Goal: Information Seeking & Learning: Learn about a topic

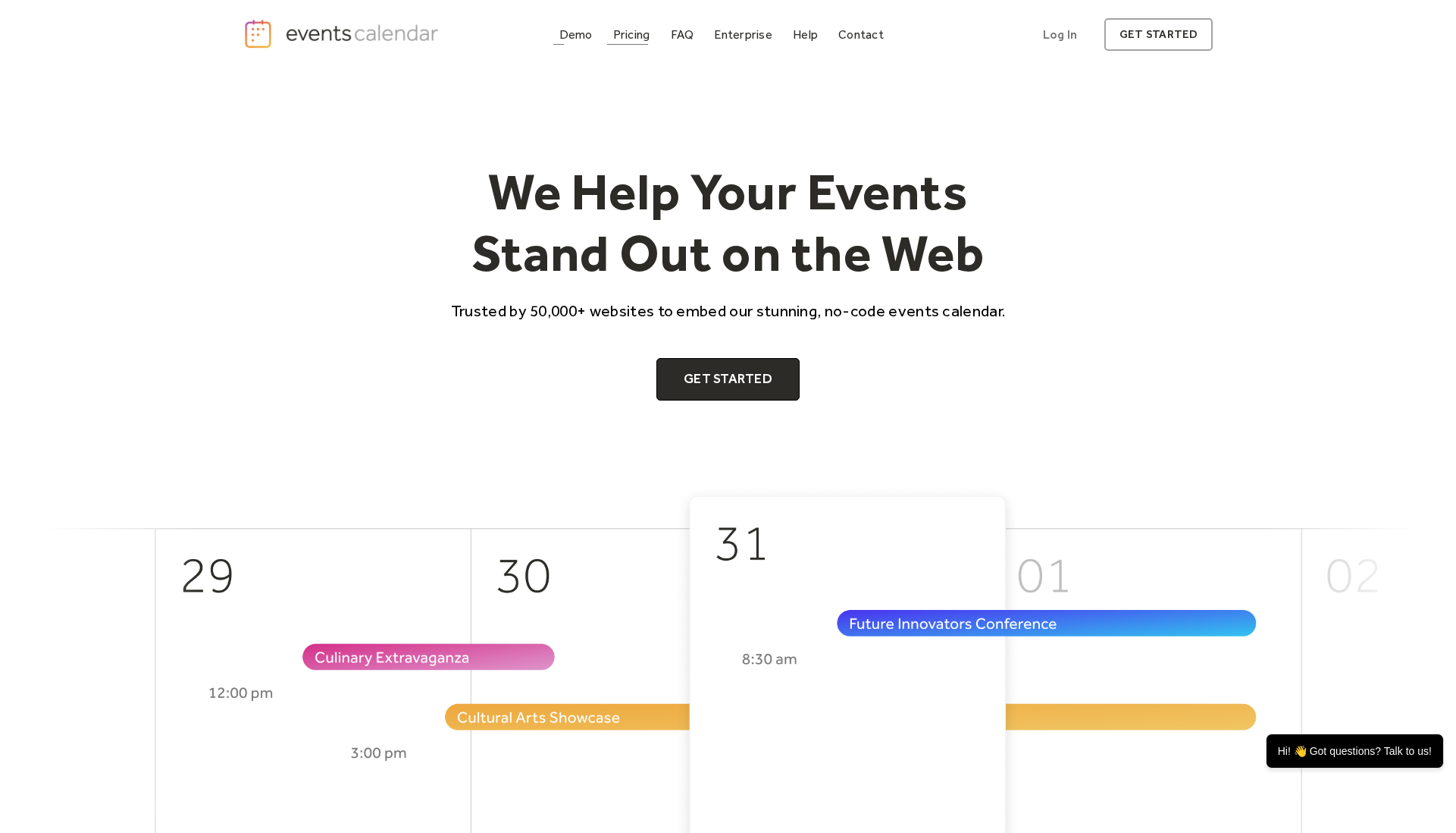
click at [561, 39] on div "Demo" at bounding box center [576, 35] width 33 height 8
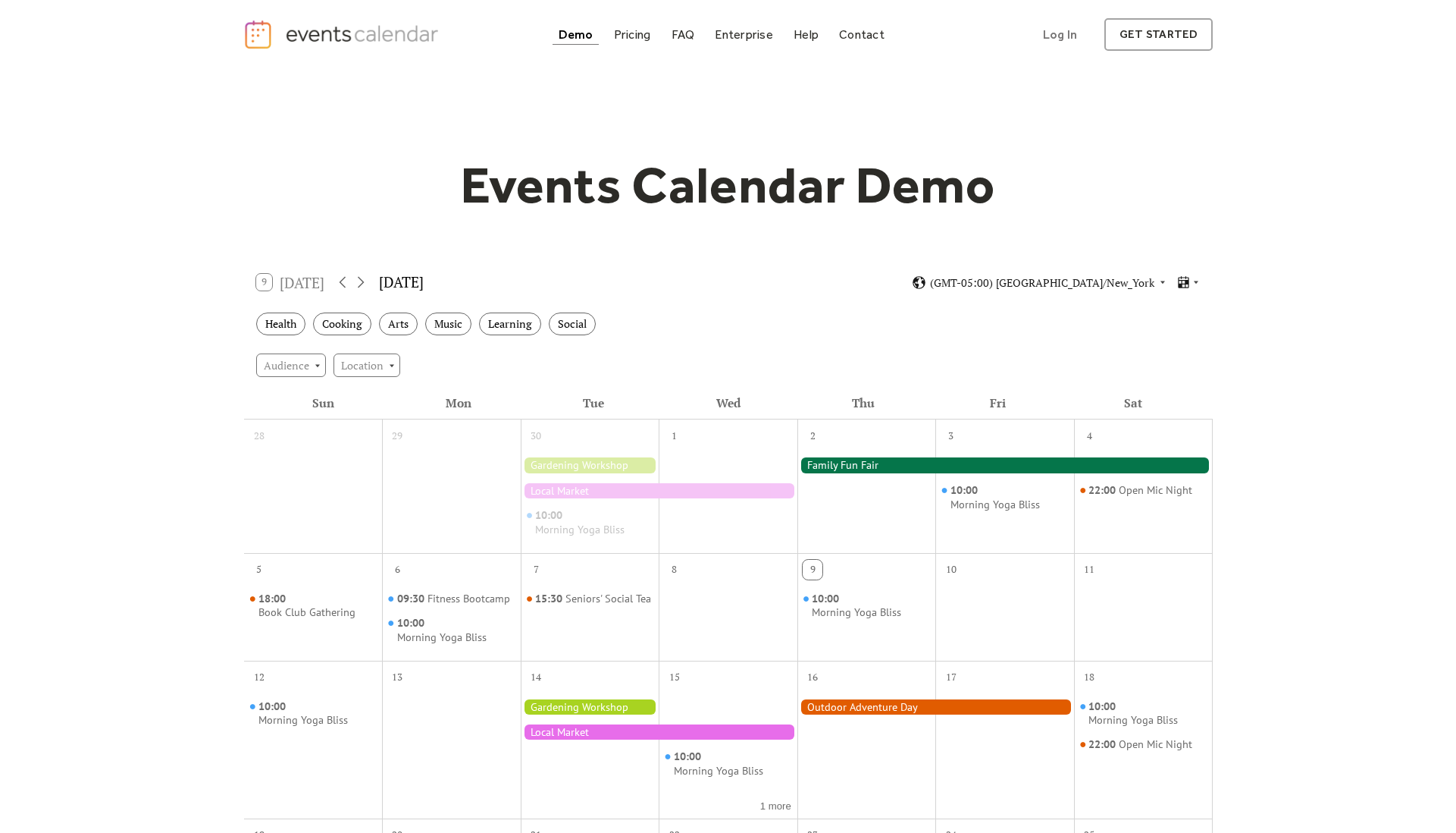
scroll to position [143, 0]
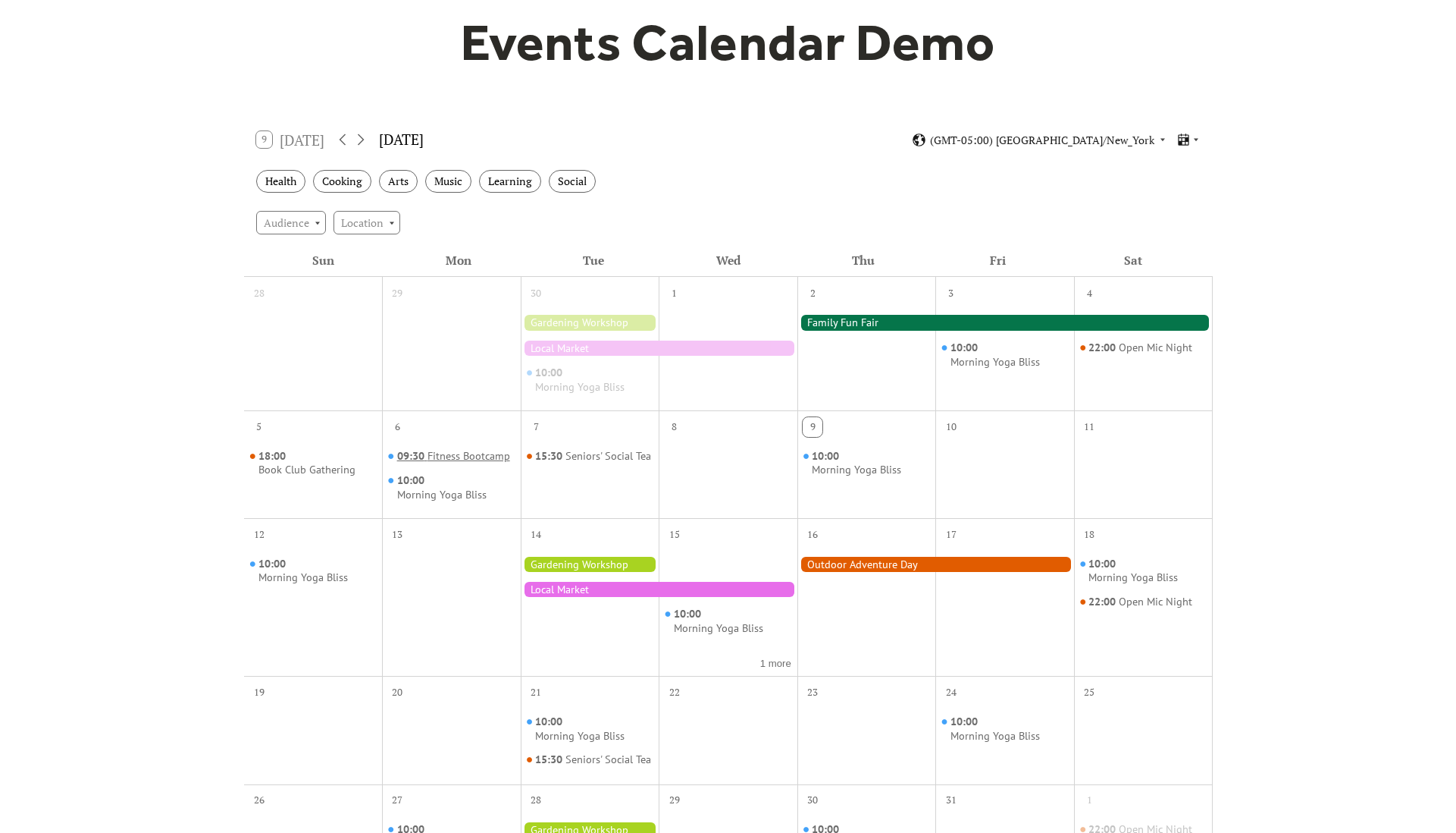
click at [450, 449] on div "Fitness Bootcamp" at bounding box center [469, 456] width 83 height 14
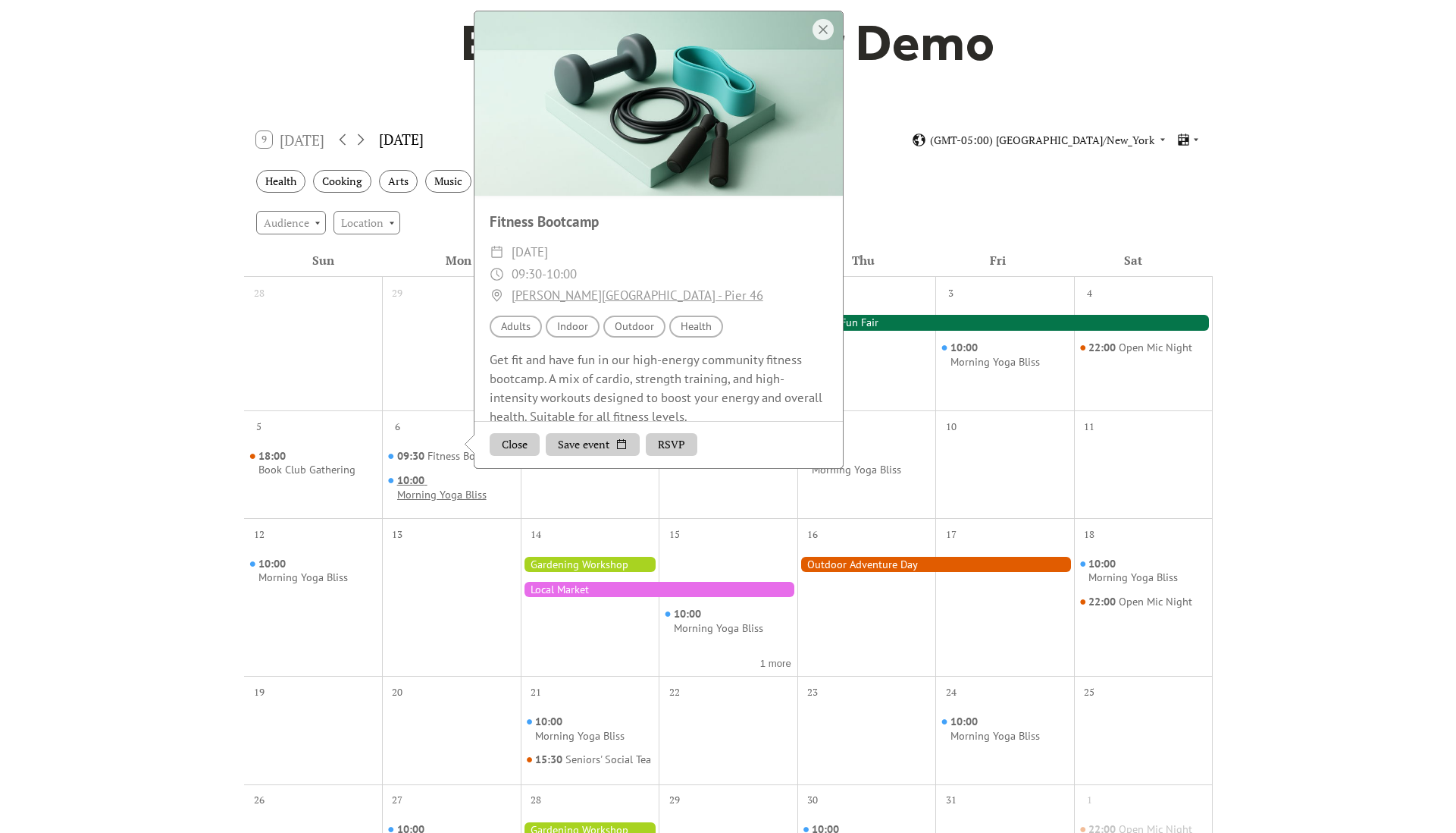
click at [433, 488] on div "Morning Yoga Bliss" at bounding box center [442, 495] width 89 height 14
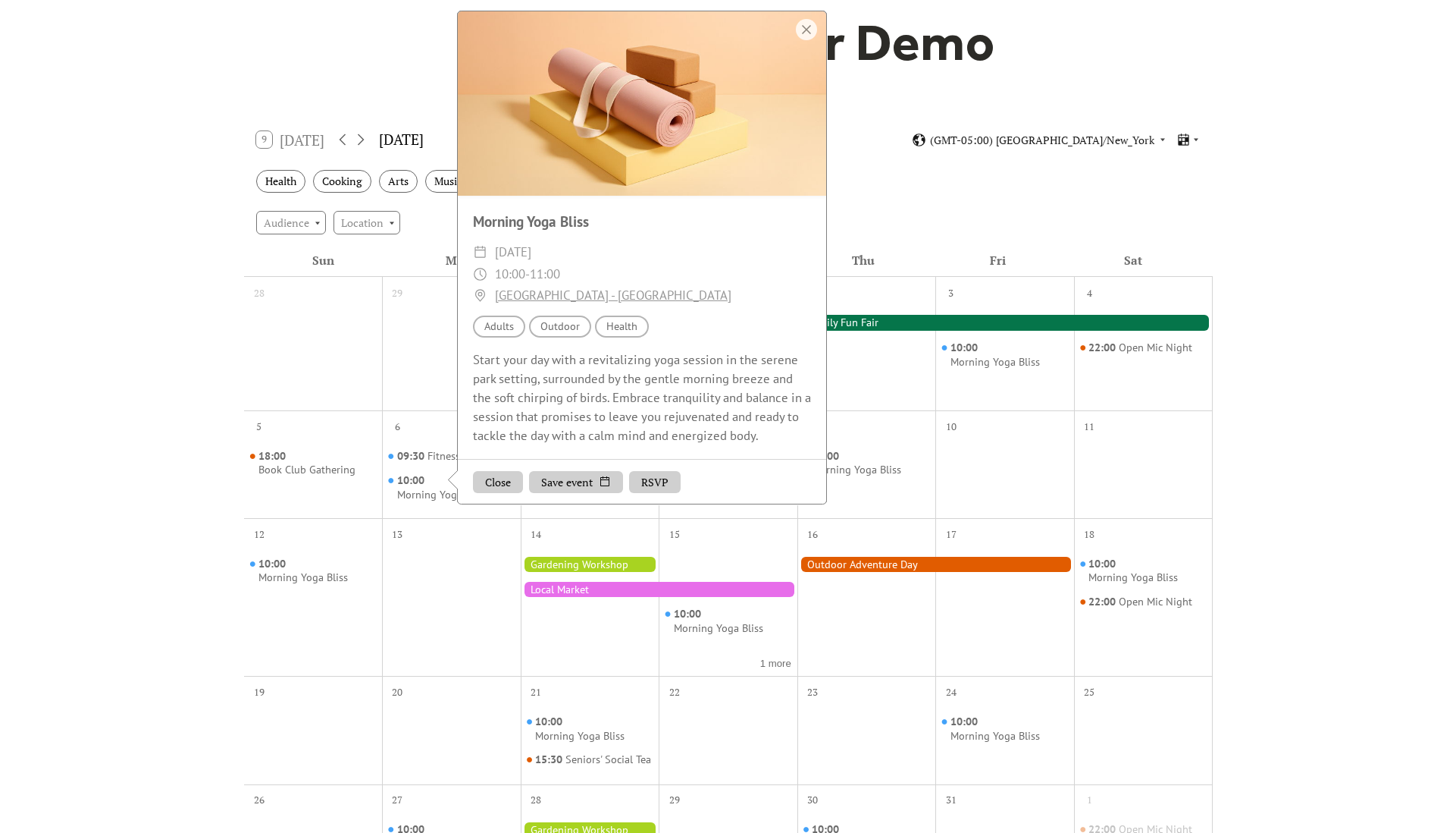
click at [231, 378] on div "Events Calendar Demo Loading the Events Calendar..." at bounding box center [728, 532] width 1456 height 1212
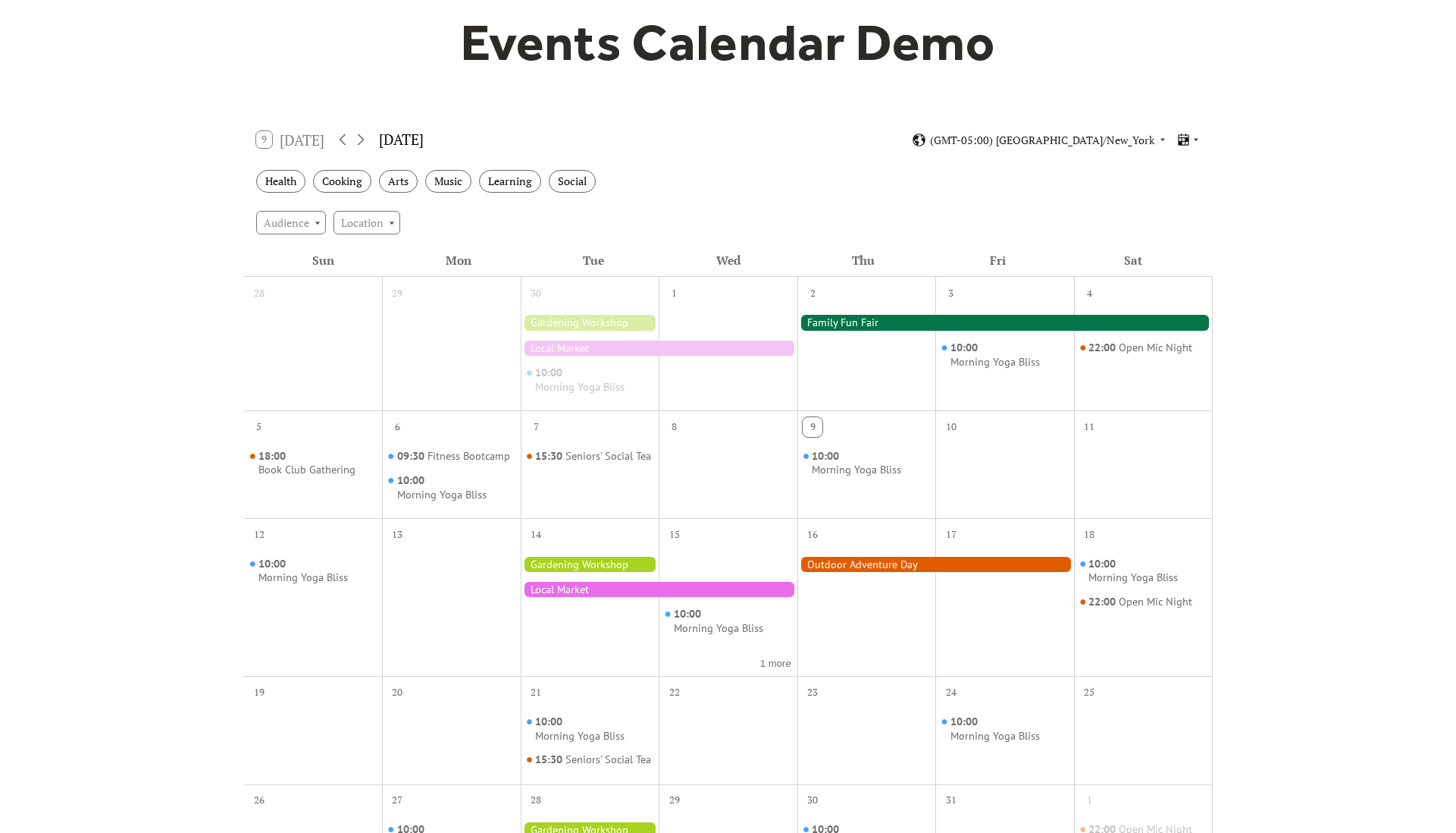
scroll to position [0, 0]
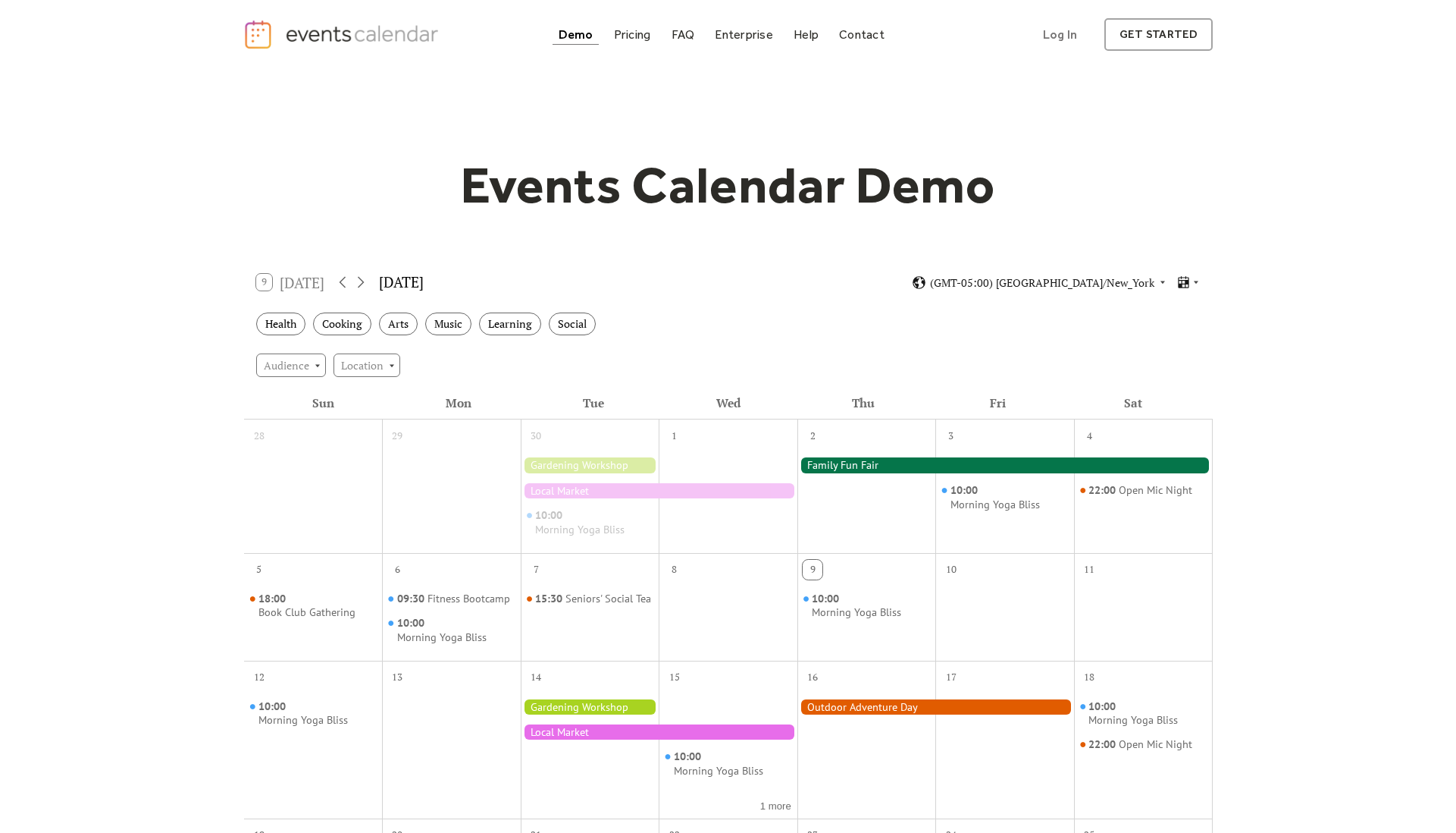
click at [604, 37] on div "Demo Pricing FAQ Enterprise Help Contact Log In Get Started" at bounding box center [722, 34] width 338 height 21
click at [618, 37] on div "Pricing" at bounding box center [632, 35] width 37 height 8
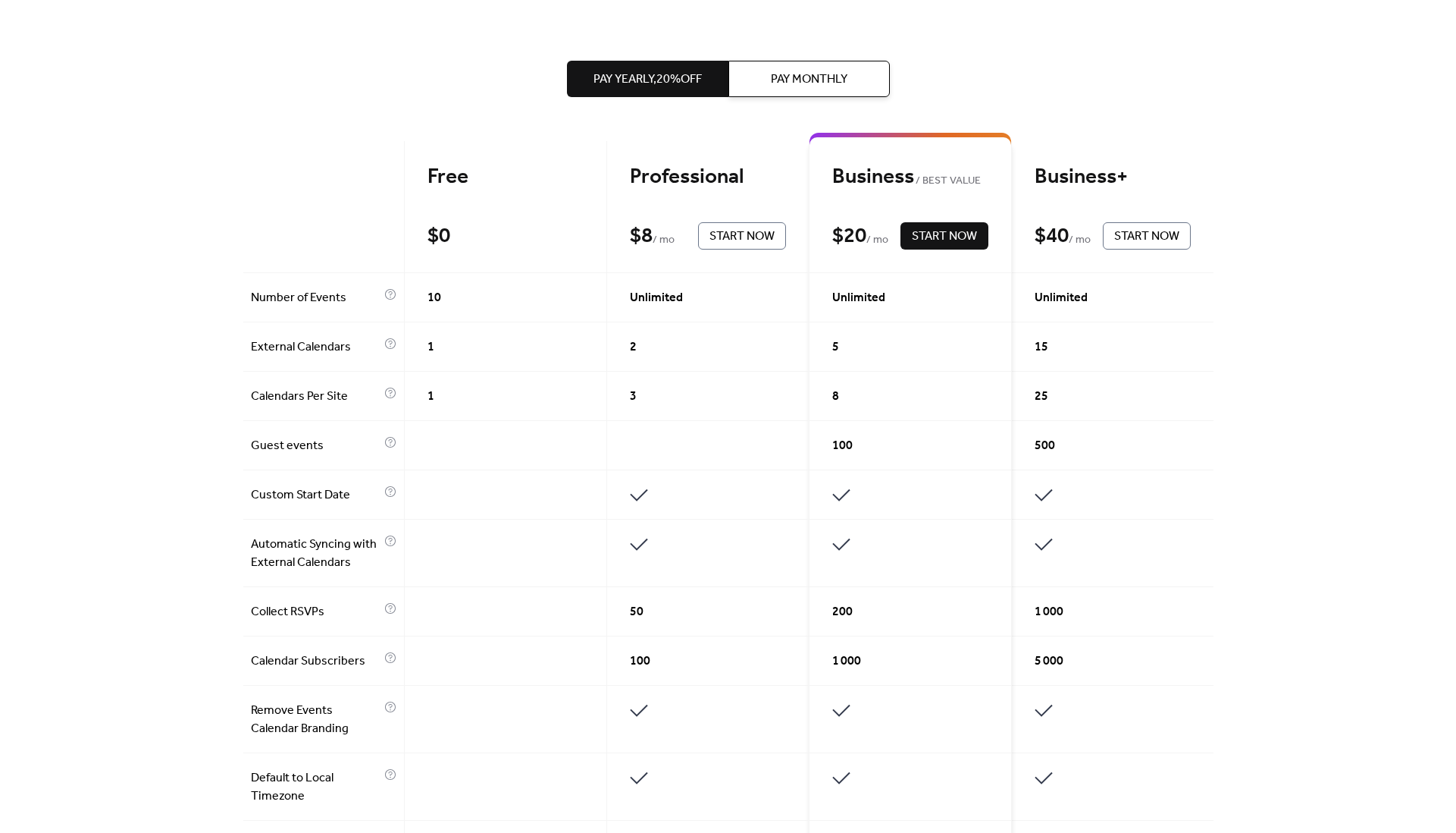
scroll to position [480, 0]
